Goal: Feedback & Contribution: Contribute content

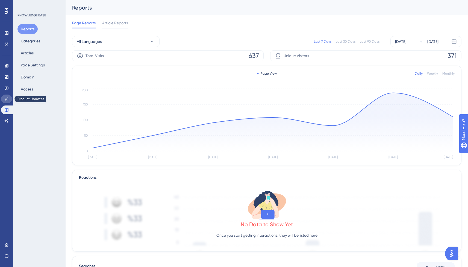
click at [7, 100] on icon at bounding box center [6, 99] width 4 height 4
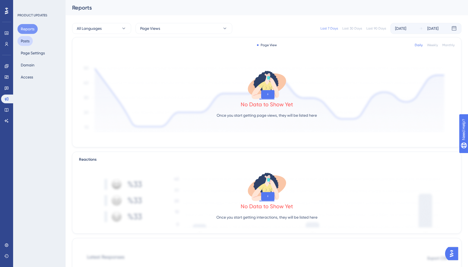
click at [31, 42] on button "Posts" at bounding box center [24, 41] width 15 height 10
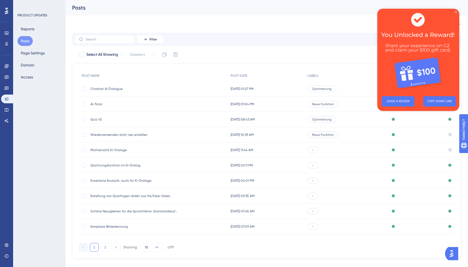
click at [455, 12] on icon "Close Preview" at bounding box center [456, 12] width 2 height 2
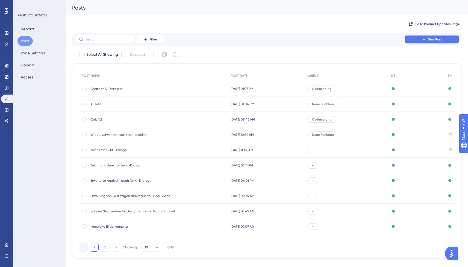
click at [431, 42] on button "New Post" at bounding box center [431, 39] width 55 height 9
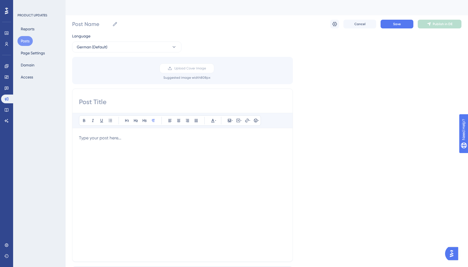
click at [137, 104] on input at bounding box center [182, 101] width 207 height 9
paste input "[URL][DOMAIN_NAME]"
type input "W"
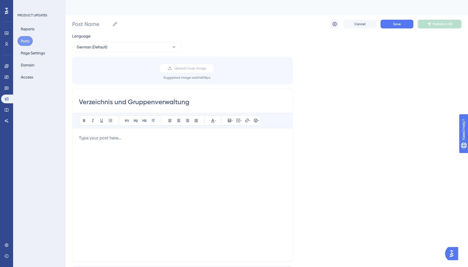
type input "Verzeichnis und Gruppenverwaltung"
click at [140, 145] on div at bounding box center [182, 195] width 207 height 120
click at [236, 122] on icon at bounding box center [238, 120] width 4 height 4
click at [230, 152] on textarea at bounding box center [238, 154] width 83 height 25
paste textarea "[URL][DOMAIN_NAME]"
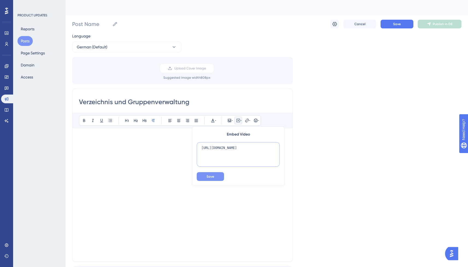
type textarea "[URL][DOMAIN_NAME]"
click at [218, 176] on button "Save" at bounding box center [210, 176] width 27 height 9
click at [237, 119] on icon at bounding box center [238, 120] width 4 height 4
click at [241, 121] on button at bounding box center [238, 121] width 8 height 8
click at [229, 150] on textarea at bounding box center [238, 154] width 83 height 25
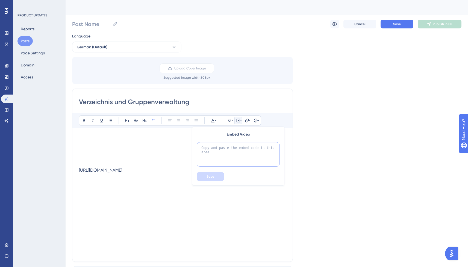
paste textarea "<div style="position: relative; padding-bottom: 64.5933014354067%; height: 0;">…"
type textarea "<div style="position: relative; padding-bottom: 64.5933014354067%; height: 0;">…"
click at [216, 178] on button "Save" at bounding box center [210, 176] width 27 height 9
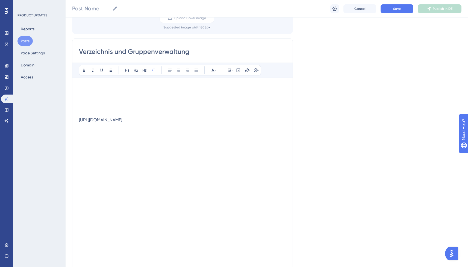
click at [113, 122] on div "[URL][DOMAIN_NAME]" at bounding box center [182, 119] width 207 height 5
click at [117, 122] on div "[URL][DOMAIN_NAME]" at bounding box center [182, 119] width 207 height 5
drag, startPoint x: 109, startPoint y: 124, endPoint x: 92, endPoint y: 121, distance: 17.6
click at [93, 122] on div "[URL][DOMAIN_NAME]" at bounding box center [182, 119] width 207 height 5
drag, startPoint x: 92, startPoint y: 121, endPoint x: 74, endPoint y: 119, distance: 17.8
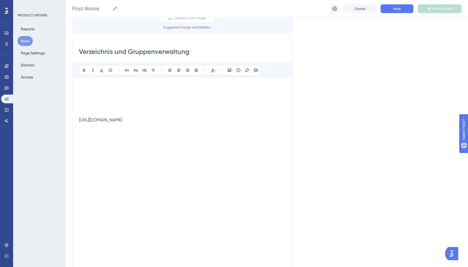
click at [91, 121] on div "[URL][DOMAIN_NAME]" at bounding box center [182, 119] width 207 height 5
click at [84, 120] on div "[URL][DOMAIN_NAME]" at bounding box center [182, 119] width 207 height 5
click at [99, 109] on p at bounding box center [182, 107] width 207 height 7
drag, startPoint x: 112, startPoint y: 124, endPoint x: 93, endPoint y: 118, distance: 19.4
click at [93, 118] on div "[URL][DOMAIN_NAME]" at bounding box center [182, 119] width 207 height 5
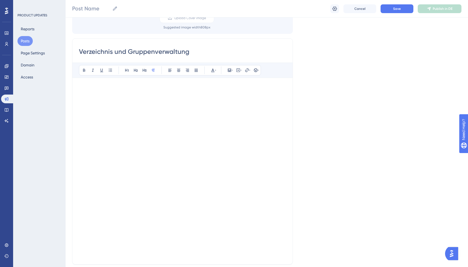
click at [123, 87] on p at bounding box center [182, 87] width 207 height 7
click at [79, 52] on input "Verzeichnis und Gruppenverwaltung" at bounding box center [182, 51] width 207 height 9
paste input "🧑‍🤝‍🧑"
click at [212, 52] on input "🧑‍🤝‍🧑 Verzeichnis und Gruppenverwaltung" at bounding box center [182, 51] width 207 height 9
type input "🧑‍🤝‍🧑 Verzeichnis und Gruppenverwaltung"
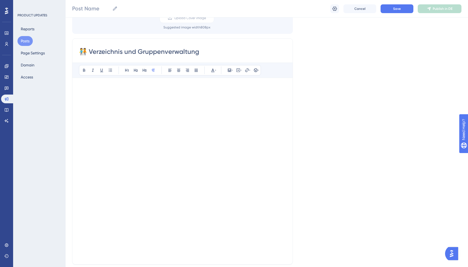
click at [182, 88] on p at bounding box center [182, 87] width 207 height 7
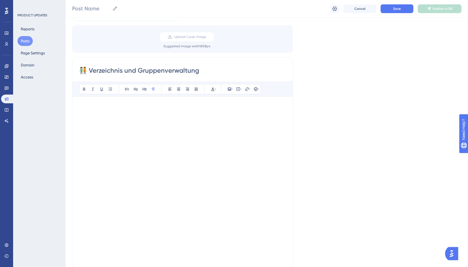
scroll to position [31, 0]
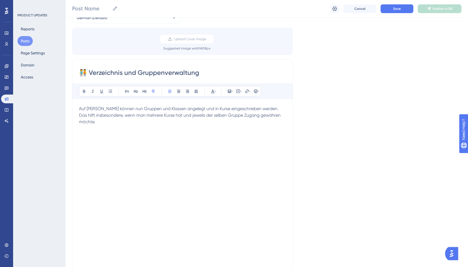
click at [204, 116] on span "Auf [PERSON_NAME] können nun Gruppen und Klassen angelegt und in Kurse eingesch…" at bounding box center [180, 115] width 203 height 18
click at [0, 0] on lt-em "derselben" at bounding box center [0, 0] width 0 height 0
click at [157, 109] on span "Auf [PERSON_NAME] können nun Gruppen und Klassen angelegt und in Kurse eingesch…" at bounding box center [179, 115] width 201 height 18
click at [260, 116] on p "Auf [PERSON_NAME] können nun Gruppen angelegt und in Kurse eingeschrieben werde…" at bounding box center [182, 111] width 207 height 13
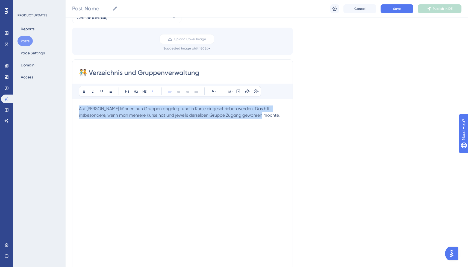
drag, startPoint x: 267, startPoint y: 116, endPoint x: 84, endPoint y: 101, distance: 184.1
click at [84, 101] on div "Bold Italic Underline Bullet Point Heading 1 Heading 2 Heading 3 Normal Align L…" at bounding box center [182, 184] width 207 height 201
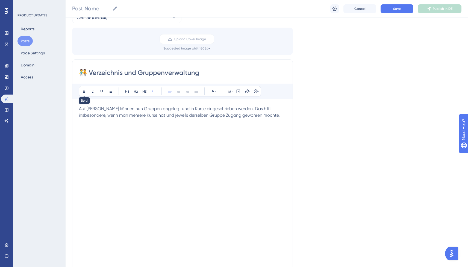
drag, startPoint x: 86, startPoint y: 92, endPoint x: 88, endPoint y: 96, distance: 4.0
click at [86, 92] on icon at bounding box center [84, 91] width 4 height 4
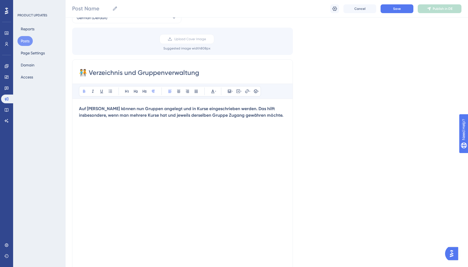
click at [97, 110] on strong "Auf [PERSON_NAME] können nun Gruppen angelegt und in Kurse eingeschrieben werde…" at bounding box center [181, 112] width 204 height 12
click at [240, 126] on p at bounding box center [182, 128] width 207 height 7
click at [226, 138] on p at bounding box center [182, 135] width 207 height 7
click at [267, 118] on p "Auf [PERSON_NAME] können nun Gruppen angelegt und in Kurse eingeschrieben werde…" at bounding box center [182, 111] width 207 height 13
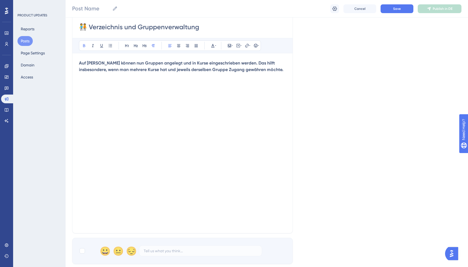
scroll to position [78, 0]
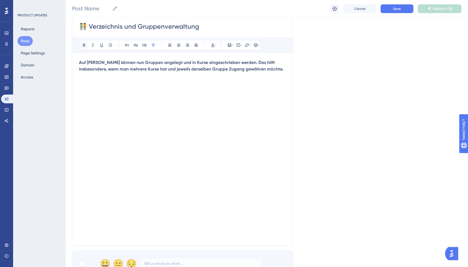
click at [82, 44] on icon at bounding box center [84, 45] width 4 height 4
click at [158, 82] on span "Diese Funktion ist nur für angelegte Schulen verfügbar." at bounding box center [133, 81] width 108 height 5
click at [146, 82] on span "Diese Funktion ist nur für angelegte Insitutionen verfügbar." at bounding box center [136, 81] width 115 height 5
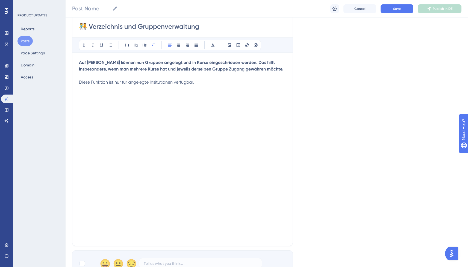
click at [160, 84] on span "Diese Funktion ist nur für angelegte Insitutionen verfügbar." at bounding box center [136, 81] width 115 height 5
click at [0, 0] on lt-span "Ins t itutionen" at bounding box center [0, 0] width 0 height 0
click at [207, 83] on p "Diese Funktion ist nur für angelegte Institutionen verfügbar." at bounding box center [182, 82] width 207 height 7
click at [94, 45] on icon at bounding box center [93, 45] width 4 height 4
click at [128, 78] on p at bounding box center [182, 75] width 207 height 7
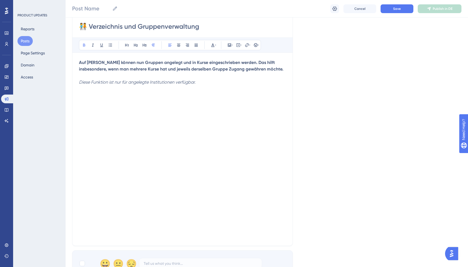
click at [266, 69] on p "Auf [PERSON_NAME] können nun Gruppen angelegt und in Kurse eingeschrieben werde…" at bounding box center [182, 65] width 207 height 13
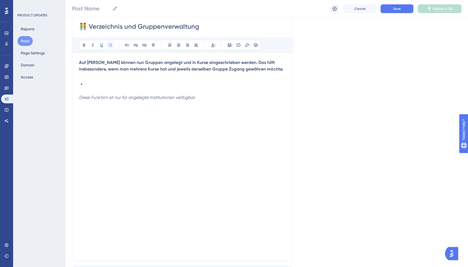
click at [110, 45] on icon at bounding box center [110, 45] width 4 height 4
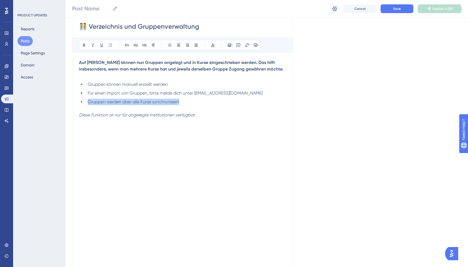
drag, startPoint x: 192, startPoint y: 102, endPoint x: 86, endPoint y: 100, distance: 106.2
click at [86, 100] on li "Gruppen werden über alle Kurse synchronisiert" at bounding box center [185, 102] width 200 height 7
click at [181, 85] on li "Gruppen können manuell erstellt werden" at bounding box center [185, 84] width 200 height 7
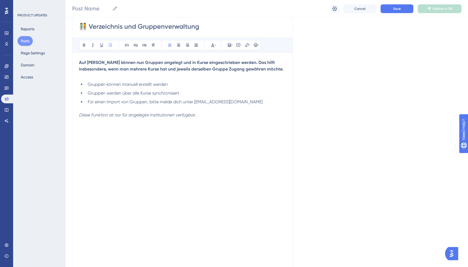
click at [107, 102] on span "Für einen Import von Gruppen, bitte melde dich unter [EMAIL_ADDRESS][DOMAIN_NAM…" at bounding box center [175, 101] width 175 height 5
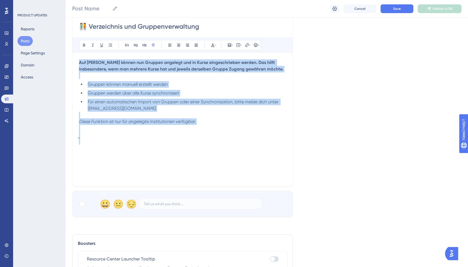
click at [194, 96] on li "Gruppen werden über alle Kurse synchronisiert" at bounding box center [185, 93] width 200 height 7
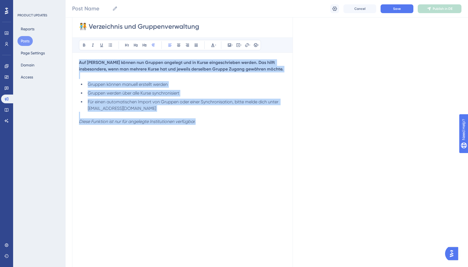
drag, startPoint x: 209, startPoint y: 120, endPoint x: 67, endPoint y: 48, distance: 159.7
click at [66, 50] on div "Performance Users Engagement Widgets Feedback Product Updates Knowledge Base AI…" at bounding box center [267, 174] width 402 height 505
copy div "Auf [PERSON_NAME] können nun Gruppen angelegt und in Kurse eingeschrieben werde…"
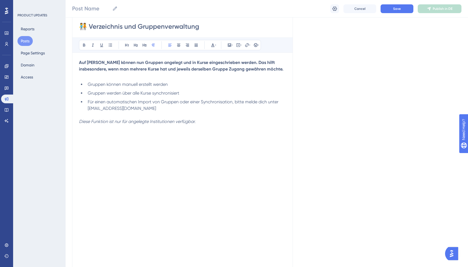
drag, startPoint x: 146, startPoint y: 61, endPoint x: 180, endPoint y: 74, distance: 36.6
click at [146, 61] on strong "Auf [PERSON_NAME] können nun Gruppen angelegt und in Kurse eingeschrieben werde…" at bounding box center [181, 66] width 204 height 12
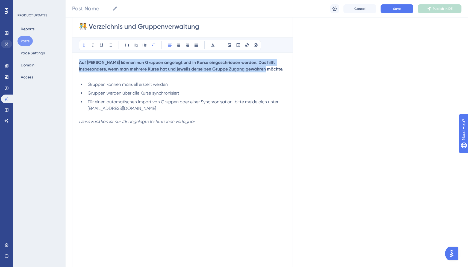
drag, startPoint x: 170, startPoint y: 63, endPoint x: 4, endPoint y: 46, distance: 166.6
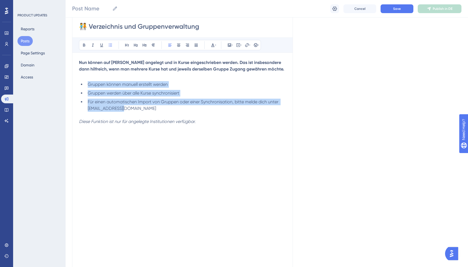
drag, startPoint x: 106, startPoint y: 100, endPoint x: 96, endPoint y: 89, distance: 15.8
click at [78, 85] on div "🧑‍🤝‍🧑 Verzeichnis und Gruppenverwaltung Bold Italic Underline Bullet Point Head…" at bounding box center [182, 149] width 221 height 272
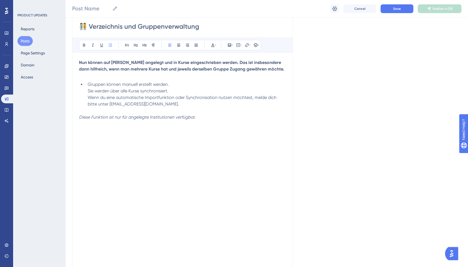
click at [114, 83] on li "Gruppen können manuell erstellt werden. Sie werden über alle Kurse synchronisie…" at bounding box center [185, 94] width 200 height 26
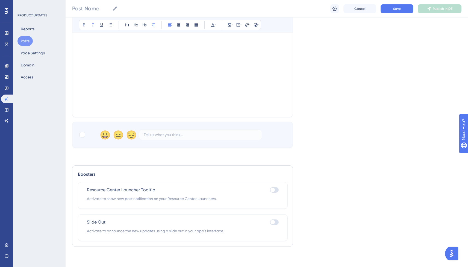
scroll to position [247, 0]
click at [265, 189] on div "Resource Center Launcher Tooltip" at bounding box center [183, 188] width 192 height 7
click at [273, 221] on div at bounding box center [272, 220] width 4 height 4
click at [270, 220] on input "checkbox" at bounding box center [269, 220] width 0 height 0
checkbox input "true"
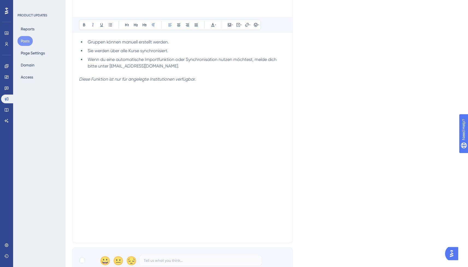
scroll to position [0, 0]
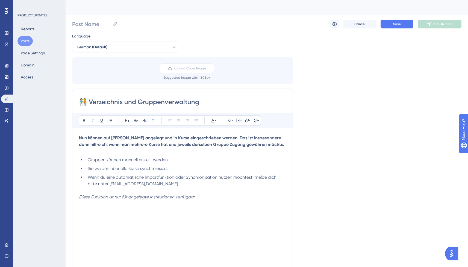
drag, startPoint x: 201, startPoint y: 102, endPoint x: 69, endPoint y: 104, distance: 132.2
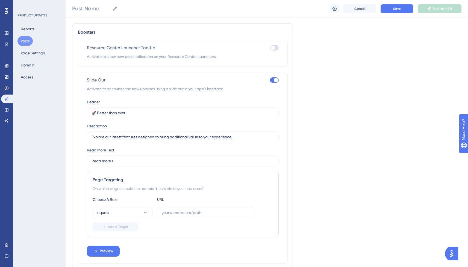
scroll to position [405, 0]
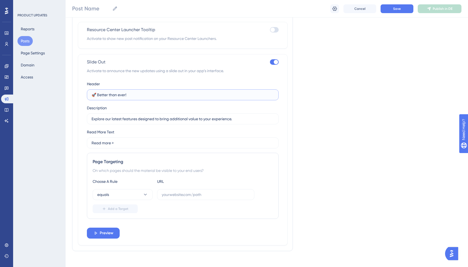
click at [121, 96] on input "🚀 Better than ever!" at bounding box center [182, 95] width 182 height 6
paste input "‍🤝‍🧑 Verzeichnis und Gruppenverwaltung"
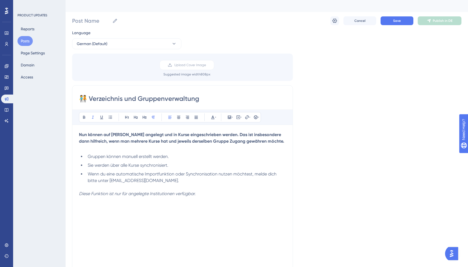
scroll to position [6, 0]
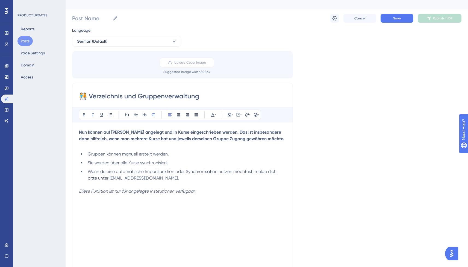
type input "🧑‍🤝‍🧑 Verzeichnis und Gruppenverwaltung"
drag, startPoint x: 236, startPoint y: 133, endPoint x: 94, endPoint y: 139, distance: 142.1
copy strong "Nun können auf [PERSON_NAME] angelegt und in Kurse eingeschrieben werden."
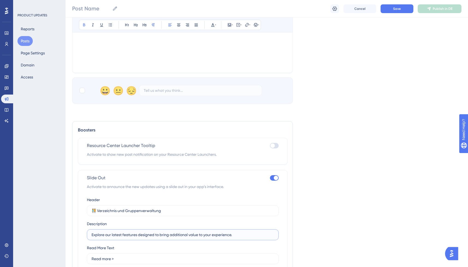
click at [158, 232] on input "Explore our latest features designed to bring additional value to your experien…" at bounding box center [182, 235] width 182 height 6
paste input "Nun können auf [PERSON_NAME] angelegt und in Kurse eingeschrieben werden"
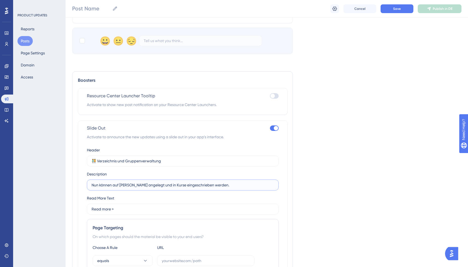
scroll to position [341, 0]
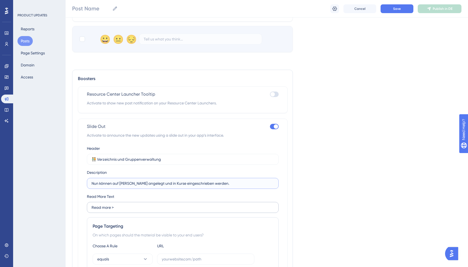
type input "Nun können auf [PERSON_NAME] angelegt und in Kurse eingeschrieben werden."
drag, startPoint x: 110, startPoint y: 207, endPoint x: 80, endPoint y: 208, distance: 29.5
click at [80, 208] on div "Slide Out Activate to announce the new updates using a slide out in your app’s …" at bounding box center [183, 213] width 210 height 191
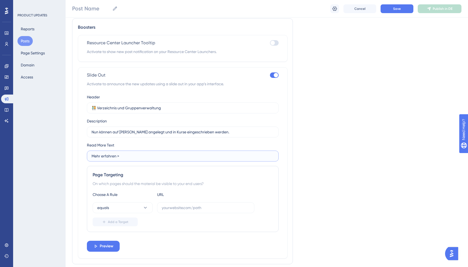
scroll to position [411, 0]
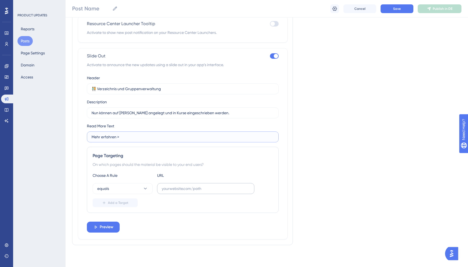
type input "Mehr erfahren >"
click at [184, 189] on input "text" at bounding box center [206, 188] width 88 height 6
click at [145, 190] on icon at bounding box center [145, 188] width 5 height 5
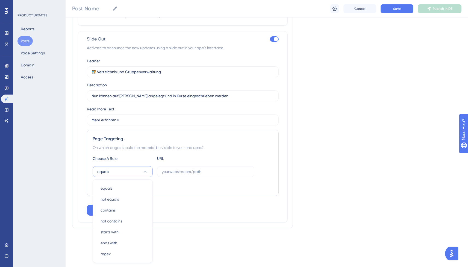
click at [146, 170] on icon at bounding box center [145, 171] width 5 height 5
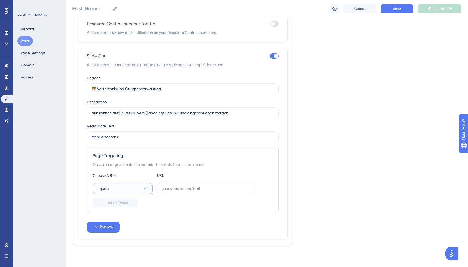
click at [129, 189] on button "equals" at bounding box center [123, 188] width 60 height 11
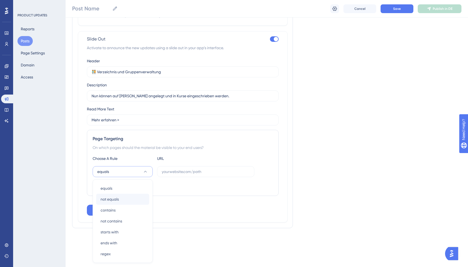
scroll to position [427, 0]
click at [127, 245] on div "ends with ends with" at bounding box center [122, 243] width 44 height 11
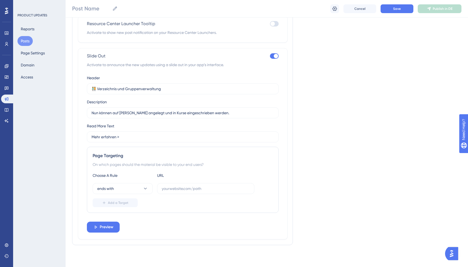
scroll to position [411, 0]
click at [187, 182] on div "Choose A Rule URL ends with Add a Target" at bounding box center [183, 189] width 180 height 35
click at [186, 187] on input "text" at bounding box center [206, 188] width 88 height 6
paste input "/your-classes"
type input "/your-classes"
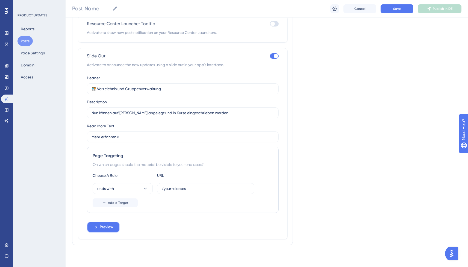
click at [111, 229] on span "Preview" at bounding box center [107, 227] width 14 height 7
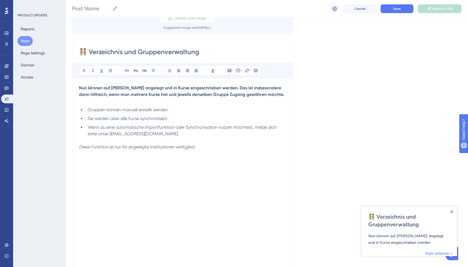
scroll to position [0, 0]
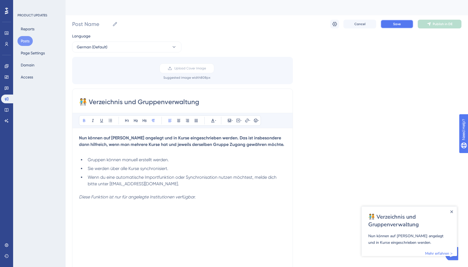
click at [400, 25] on span "Save" at bounding box center [397, 24] width 8 height 4
click at [95, 27] on input "Post Name" at bounding box center [91, 24] width 38 height 8
drag, startPoint x: 206, startPoint y: 102, endPoint x: 89, endPoint y: 103, distance: 117.1
click at [89, 103] on input "🧑‍🤝‍🧑 Verzeichnis und Gruppenverwaltung" at bounding box center [182, 101] width 207 height 9
drag, startPoint x: 88, startPoint y: 24, endPoint x: 195, endPoint y: 31, distance: 107.0
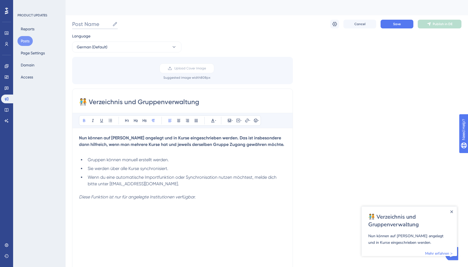
click at [88, 24] on input "Post Name" at bounding box center [91, 24] width 38 height 8
paste input "Verzeichnis und Gruppenverwaltung"
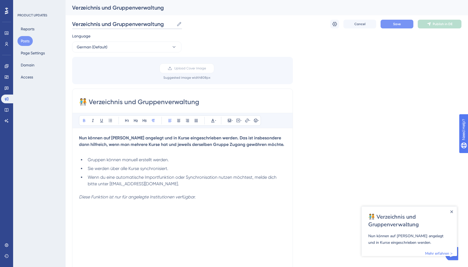
type input "Verzeichnis und Gruppenverwaltung"
click at [387, 20] on button "Save" at bounding box center [396, 24] width 33 height 9
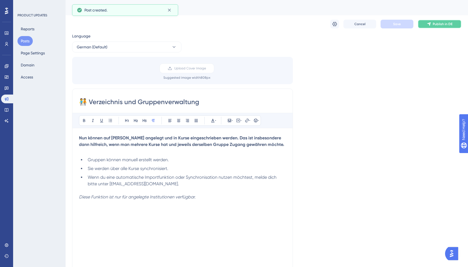
click at [437, 25] on span "Publish in DE" at bounding box center [442, 24] width 20 height 4
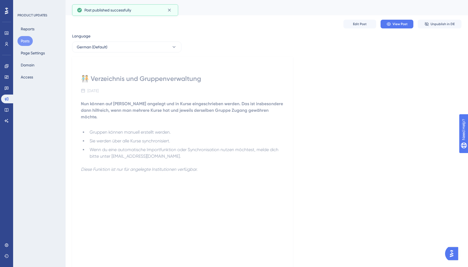
click at [30, 41] on button "Posts" at bounding box center [24, 41] width 15 height 10
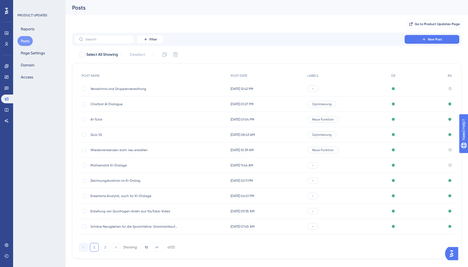
click at [138, 88] on span "Verzeichnis und Gruppenverwaltung" at bounding box center [133, 89] width 87 height 4
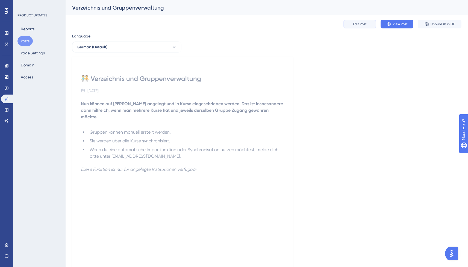
click at [352, 22] on button "Edit Post" at bounding box center [359, 24] width 33 height 9
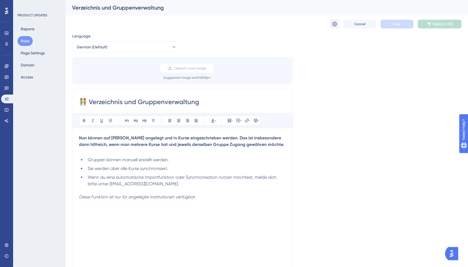
drag, startPoint x: 329, startPoint y: 25, endPoint x: 333, endPoint y: 25, distance: 4.6
click at [329, 25] on div "Cancel Save Publish in DE" at bounding box center [266, 23] width 389 height 17
click at [333, 25] on icon at bounding box center [334, 23] width 5 height 5
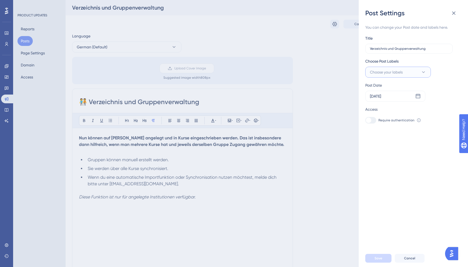
click at [404, 75] on button "Choose your labels" at bounding box center [398, 72] width 66 height 11
click at [375, 105] on label at bounding box center [372, 105] width 7 height 5
checkbox input "true"
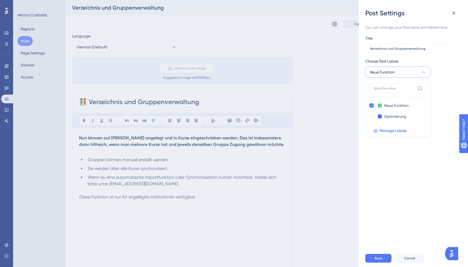
click at [396, 175] on div "You can change your Post date and labels here. Title Verzeichnis und Gruppenver…" at bounding box center [415, 133] width 100 height 232
click at [381, 260] on span "Save" at bounding box center [378, 258] width 8 height 4
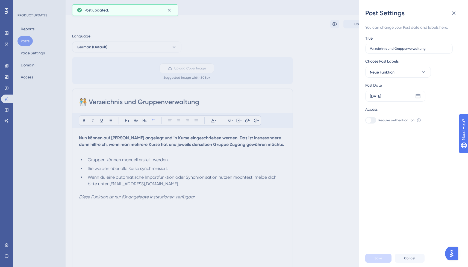
click at [326, 134] on div "Post Settings You can change your Post date and labels here. Title Verzeichnis …" at bounding box center [234, 133] width 468 height 267
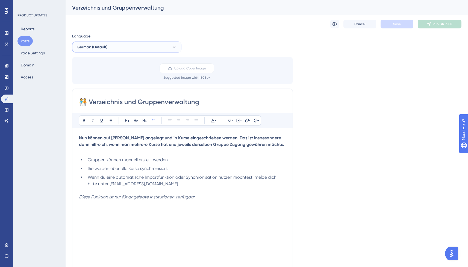
click at [115, 44] on button "German (Default)" at bounding box center [126, 46] width 109 height 11
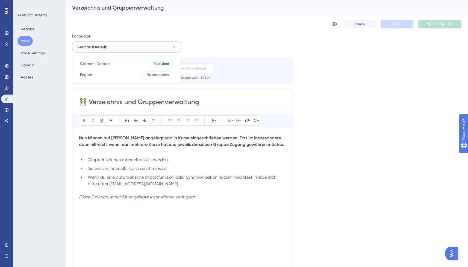
drag, startPoint x: 120, startPoint y: 151, endPoint x: 144, endPoint y: 171, distance: 30.8
click at [121, 151] on p at bounding box center [182, 151] width 207 height 7
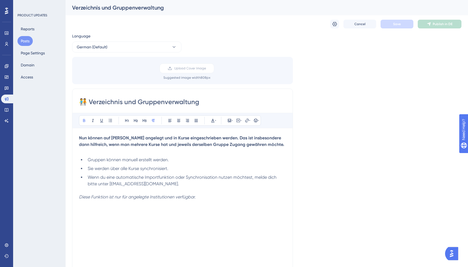
click at [140, 102] on input "🧑‍🤝‍🧑 Verzeichnis und Gruppenverwaltung" at bounding box center [182, 101] width 207 height 9
drag, startPoint x: 98, startPoint y: 106, endPoint x: 77, endPoint y: 100, distance: 22.1
click at [77, 100] on div "🧑‍🤝‍🧑 Verzeichnis und Gruppenverwaltung Bold Italic Underline Bullet Point Head…" at bounding box center [182, 224] width 221 height 272
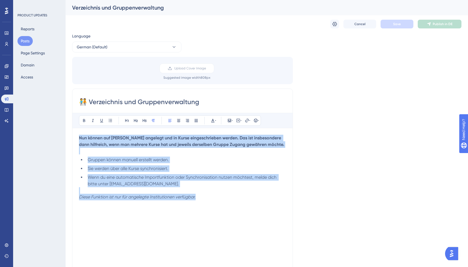
drag, startPoint x: 210, startPoint y: 197, endPoint x: 65, endPoint y: 138, distance: 156.3
copy div "Nun können auf [PERSON_NAME] angelegt und in Kurse eingeschrieben werden. Das i…"
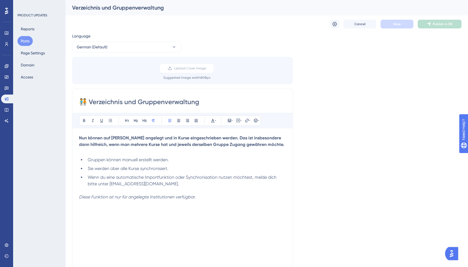
click at [123, 97] on div "🧑‍🤝‍🧑 Verzeichnis und Gruppenverwaltung Bold Italic Underline Bullet Point Head…" at bounding box center [182, 224] width 221 height 272
click at [120, 100] on input "🧑‍🤝‍🧑 Verzeichnis und Gruppenverwaltung" at bounding box center [182, 101] width 207 height 9
type input "🧑‍🤝‍🧑 Verzeichnis- und Gruppenverwaltung"
click at [111, 144] on strong "Nun können auf [PERSON_NAME] angelegt und in Kurse eingeschrieben werden. Das i…" at bounding box center [181, 141] width 205 height 12
click at [398, 23] on span "Save" at bounding box center [397, 24] width 8 height 4
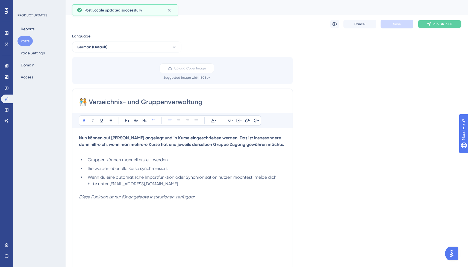
click at [435, 25] on span "Publish in DE" at bounding box center [442, 24] width 20 height 4
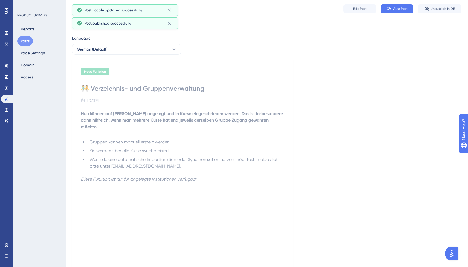
scroll to position [94, 0]
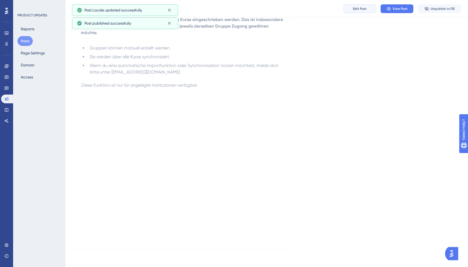
click at [359, 9] on span "Edit Post" at bounding box center [360, 9] width 14 height 4
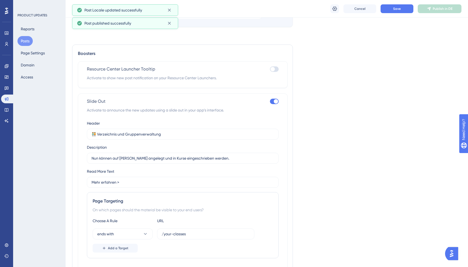
scroll to position [403, 0]
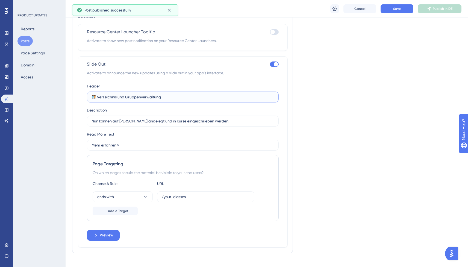
click at [115, 98] on input "🧑‍🤝‍🧑 Verzeichnis und Gruppenverwaltung" at bounding box center [182, 97] width 182 height 6
type input "🧑‍🤝‍🧑 Verzeichnis- und Gruppenverwaltung"
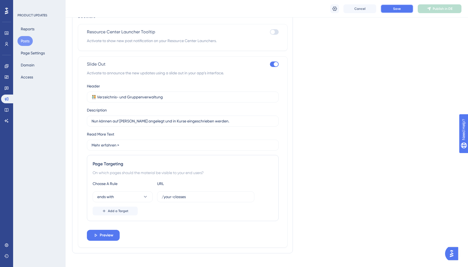
click at [392, 8] on button "Save" at bounding box center [396, 8] width 33 height 9
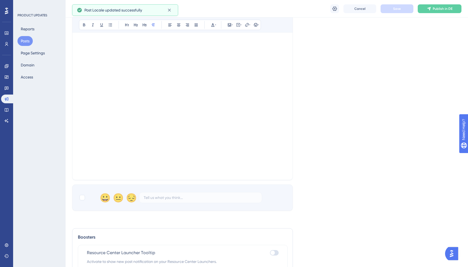
scroll to position [179, 0]
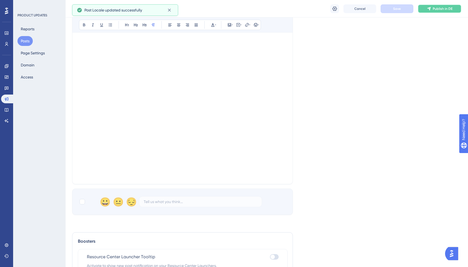
click at [437, 8] on span "Publish in DE" at bounding box center [442, 9] width 20 height 4
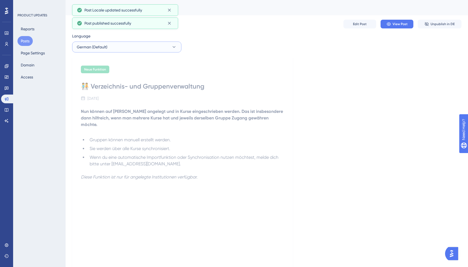
click at [106, 50] on span "German (Default)" at bounding box center [92, 47] width 31 height 7
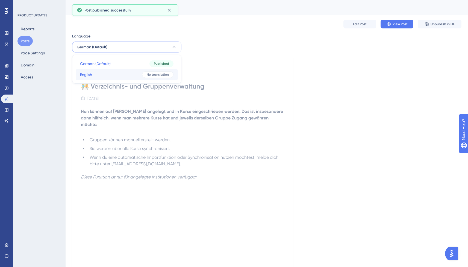
click at [103, 76] on button "English English No translation" at bounding box center [127, 74] width 102 height 11
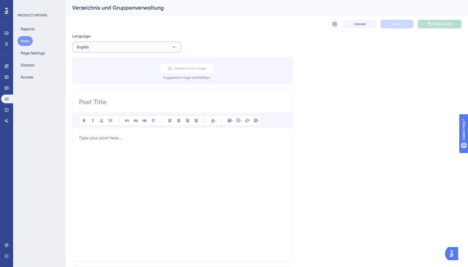
click at [118, 44] on button "English" at bounding box center [126, 46] width 109 height 11
click at [110, 63] on span "German (Default)" at bounding box center [95, 63] width 31 height 7
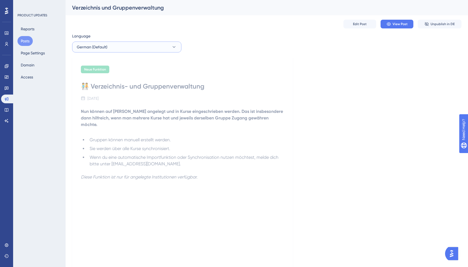
click at [123, 49] on button "German (Default)" at bounding box center [126, 46] width 109 height 11
click at [115, 76] on button "English English No translation" at bounding box center [127, 74] width 102 height 11
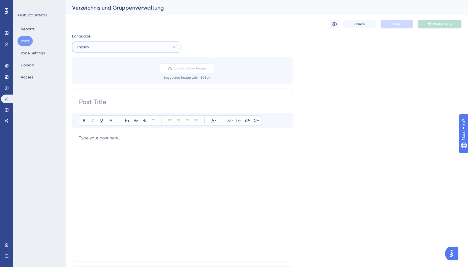
click at [127, 43] on button "English" at bounding box center [126, 46] width 109 height 11
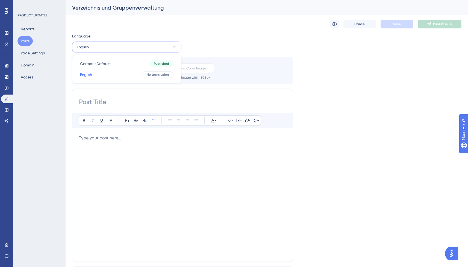
click at [117, 57] on div "German (Default) German (Default) Published English English No translation" at bounding box center [126, 69] width 109 height 29
click at [117, 60] on button "German (Default) German (Default) Published" at bounding box center [127, 63] width 102 height 11
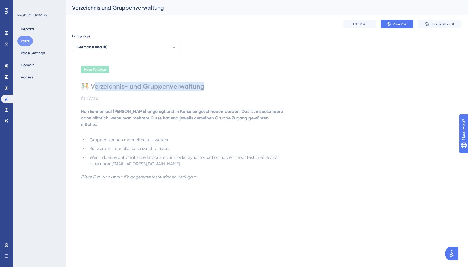
drag, startPoint x: 171, startPoint y: 86, endPoint x: 91, endPoint y: 87, distance: 79.7
click at [91, 87] on div "🧑‍🤝‍🧑 Verzeichnis- und Gruppenverwaltung" at bounding box center [182, 86] width 203 height 9
drag, startPoint x: 90, startPoint y: 87, endPoint x: 212, endPoint y: 82, distance: 122.1
click at [211, 82] on div "🧑‍🤝‍🧑 Verzeichnis- und Gruppenverwaltung" at bounding box center [182, 86] width 203 height 9
copy div "zeichnis- und Gruppenverwaltung"
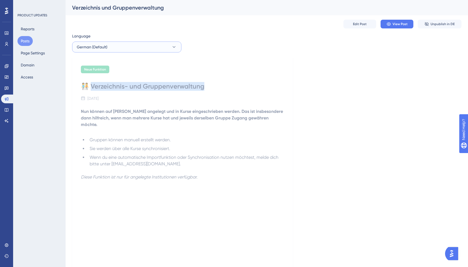
click at [133, 50] on button "German (Default)" at bounding box center [126, 46] width 109 height 11
click at [117, 72] on button "English English No translation" at bounding box center [127, 74] width 102 height 11
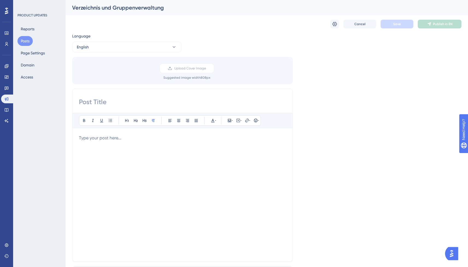
click at [161, 153] on div at bounding box center [182, 195] width 207 height 120
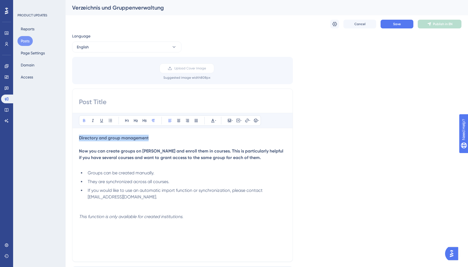
drag, startPoint x: 117, startPoint y: 137, endPoint x: 46, endPoint y: 138, distance: 71.8
click at [66, 138] on div "Performance Users Engagement Widgets Feedback Product Updates Knowledge Base AI…" at bounding box center [267, 202] width 402 height 404
click at [89, 106] on input at bounding box center [182, 101] width 207 height 9
paste input "Directory and group management"
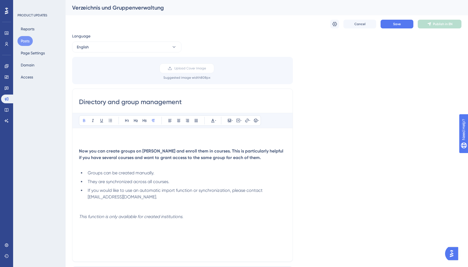
type input "Directory and group management"
click at [95, 145] on p at bounding box center [182, 144] width 207 height 7
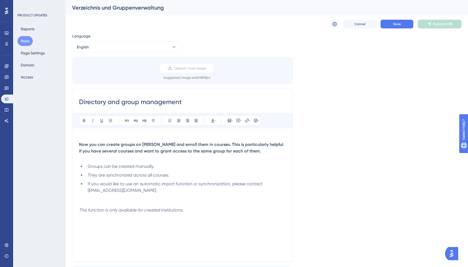
click at [215, 212] on p "This function is only available for created institutions." at bounding box center [182, 210] width 207 height 7
click at [152, 210] on em "This function is only available for created institutions." at bounding box center [131, 209] width 104 height 5
click at [393, 25] on span "Save" at bounding box center [397, 24] width 8 height 4
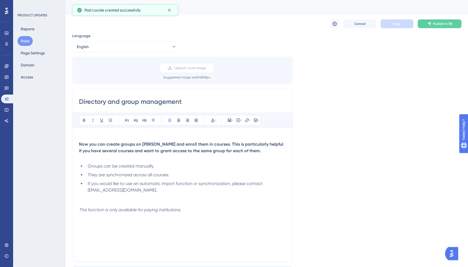
scroll to position [1, 0]
click at [152, 47] on button "English" at bounding box center [126, 46] width 109 height 11
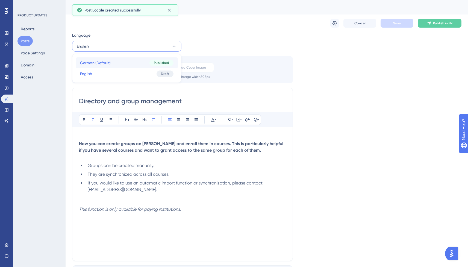
click at [126, 64] on button "German (Default) German (Default) Published" at bounding box center [127, 62] width 102 height 11
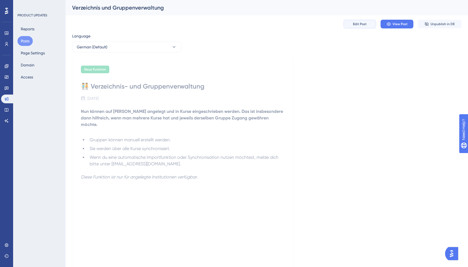
click at [362, 25] on span "Edit Post" at bounding box center [360, 24] width 14 height 4
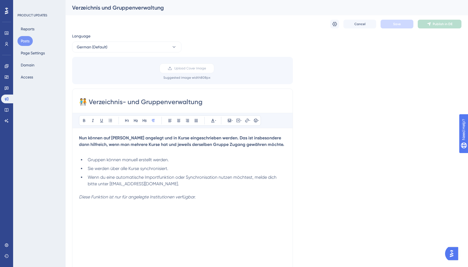
click at [85, 105] on input "🧑‍🤝‍🧑 Verzeichnis- und Gruppenverwaltung" at bounding box center [182, 101] width 207 height 9
click at [135, 197] on em "Diese Funktion ist nur für angelegte Institutionen verfügbar." at bounding box center [137, 196] width 117 height 5
click at [331, 171] on div "Language German (Default) Upload Cover Image Suggested image width 808 px 🧑‍🤝‍🧑…" at bounding box center [266, 212] width 389 height 358
click at [405, 23] on button "Save" at bounding box center [396, 24] width 33 height 9
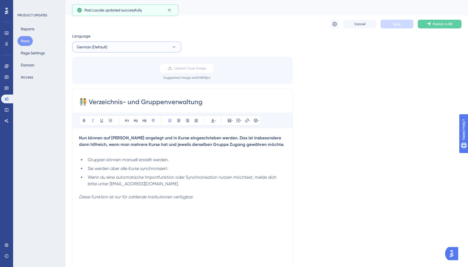
click at [141, 47] on button "German (Default)" at bounding box center [126, 46] width 109 height 11
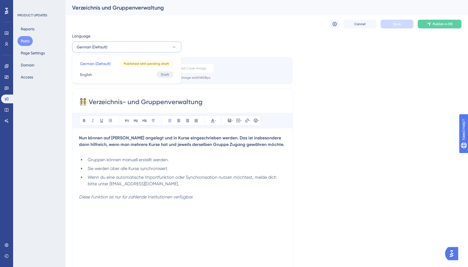
click at [309, 28] on div "Cancel Save Publish in DE" at bounding box center [266, 23] width 389 height 17
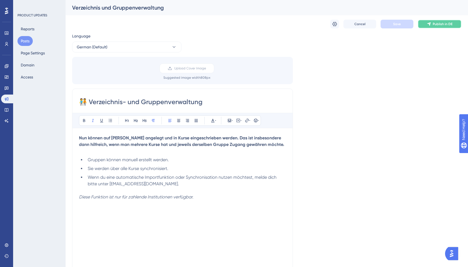
click at [434, 23] on span "Publish in DE" at bounding box center [442, 24] width 20 height 4
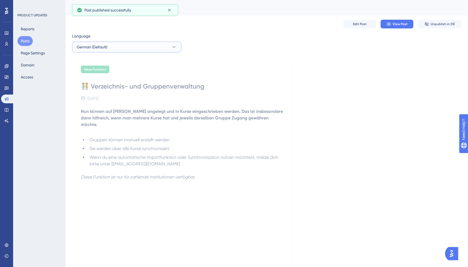
click at [136, 48] on button "German (Default)" at bounding box center [126, 46] width 109 height 11
click at [121, 74] on button "English English Draft" at bounding box center [127, 74] width 102 height 11
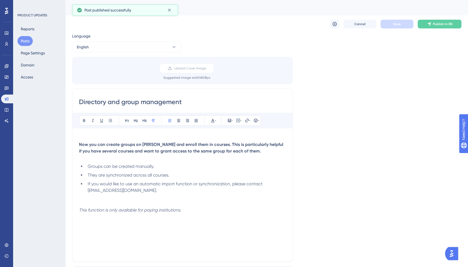
click at [80, 103] on input "Directory and group management" at bounding box center [182, 101] width 207 height 9
paste input "🧑‍🤝‍🧑"
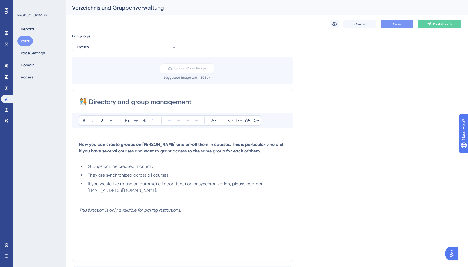
type input "🧑‍🤝‍🧑 Directory and group management"
click at [403, 25] on button "Save" at bounding box center [396, 24] width 33 height 9
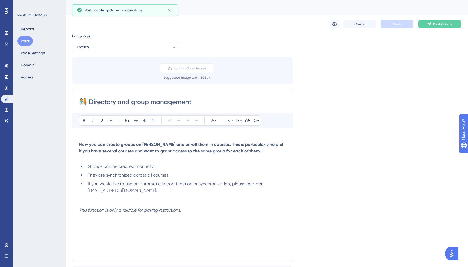
click at [440, 25] on span "Publish in EN" at bounding box center [442, 24] width 19 height 4
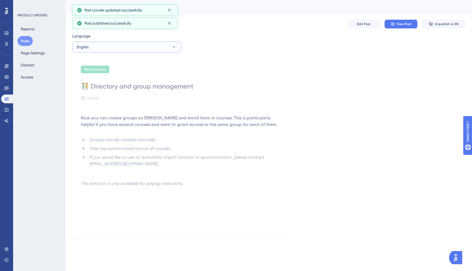
click at [132, 48] on button "English" at bounding box center [126, 46] width 109 height 11
click at [235, 51] on div "Language English German (Default) German (Default) Published English English Pu…" at bounding box center [268, 135] width 393 height 205
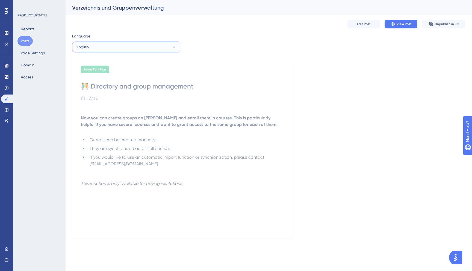
drag, startPoint x: 149, startPoint y: 43, endPoint x: 141, endPoint y: 53, distance: 12.9
click at [149, 43] on button "English" at bounding box center [126, 46] width 109 height 11
click at [137, 62] on button "German (Default) German (Default) Published" at bounding box center [127, 63] width 102 height 11
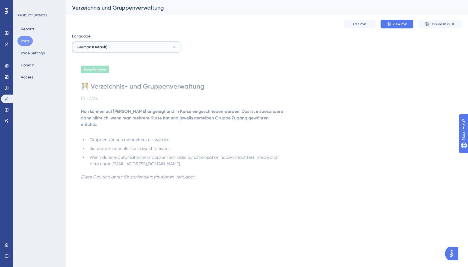
drag, startPoint x: 75, startPoint y: 48, endPoint x: 84, endPoint y: 53, distance: 9.8
click at [76, 48] on button "German (Default)" at bounding box center [126, 46] width 109 height 11
click at [98, 73] on button "English English Published" at bounding box center [127, 74] width 102 height 11
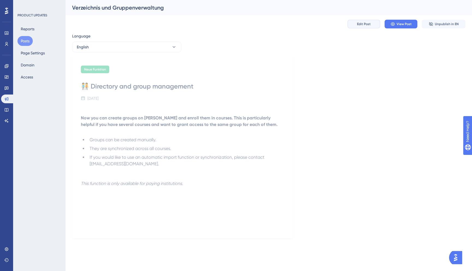
click at [367, 24] on span "Edit Post" at bounding box center [364, 24] width 14 height 4
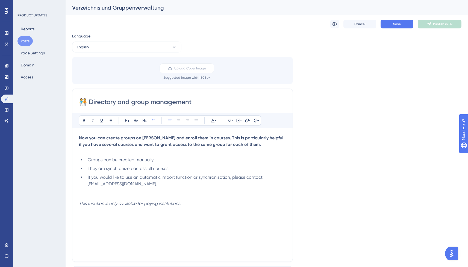
click at [195, 203] on p "This function is only available for paying institutions." at bounding box center [182, 203] width 207 height 7
click at [239, 120] on icon at bounding box center [238, 120] width 4 height 4
click at [235, 150] on textarea at bounding box center [238, 154] width 83 height 25
paste textarea "<div style="position: relative; padding-bottom: 64.5933014354067%; height: 0;">…"
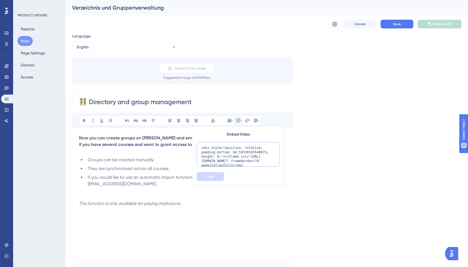
scroll to position [31, 0]
type textarea "<div style="position: relative; padding-bottom: 64.5933014354067%; height: 0;">…"
click at [211, 176] on span "Save" at bounding box center [210, 176] width 8 height 4
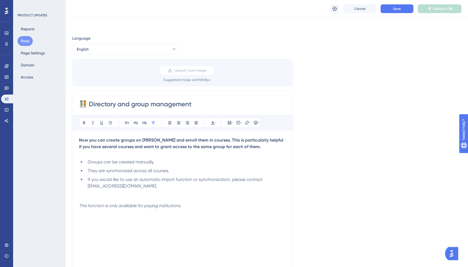
scroll to position [88, 0]
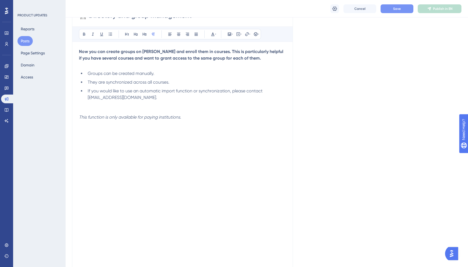
click at [396, 8] on span "Save" at bounding box center [397, 9] width 8 height 4
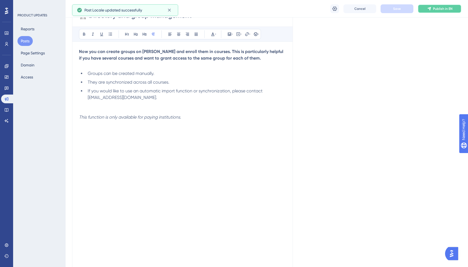
click at [428, 7] on icon at bounding box center [429, 9] width 4 height 4
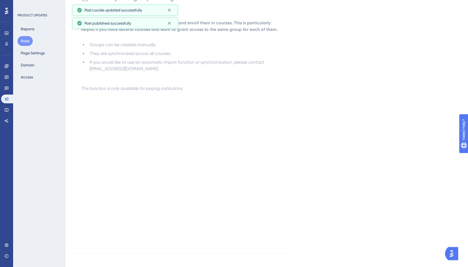
scroll to position [0, 0]
